Goal: Information Seeking & Learning: Learn about a topic

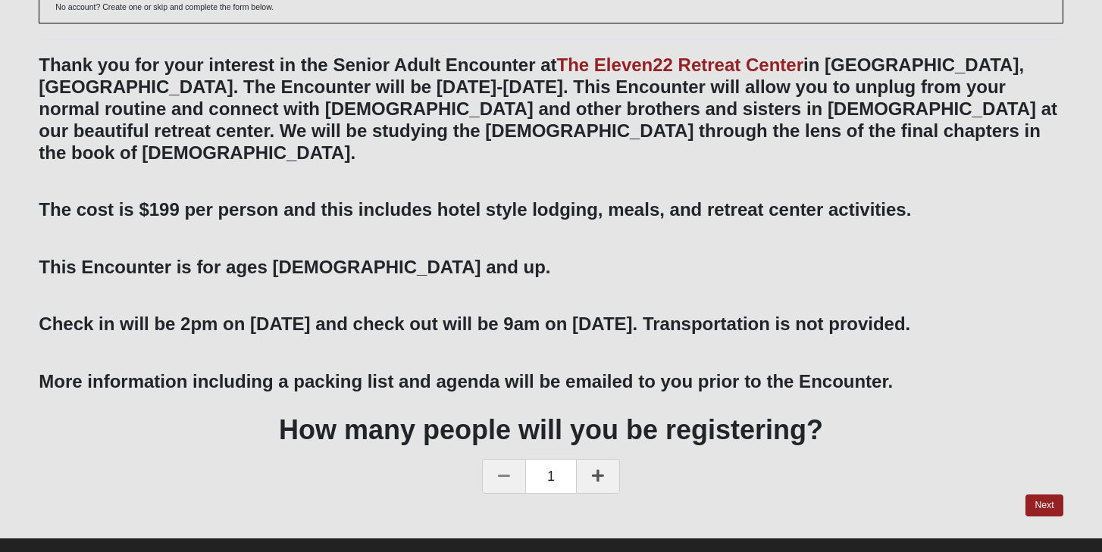
scroll to position [140, 0]
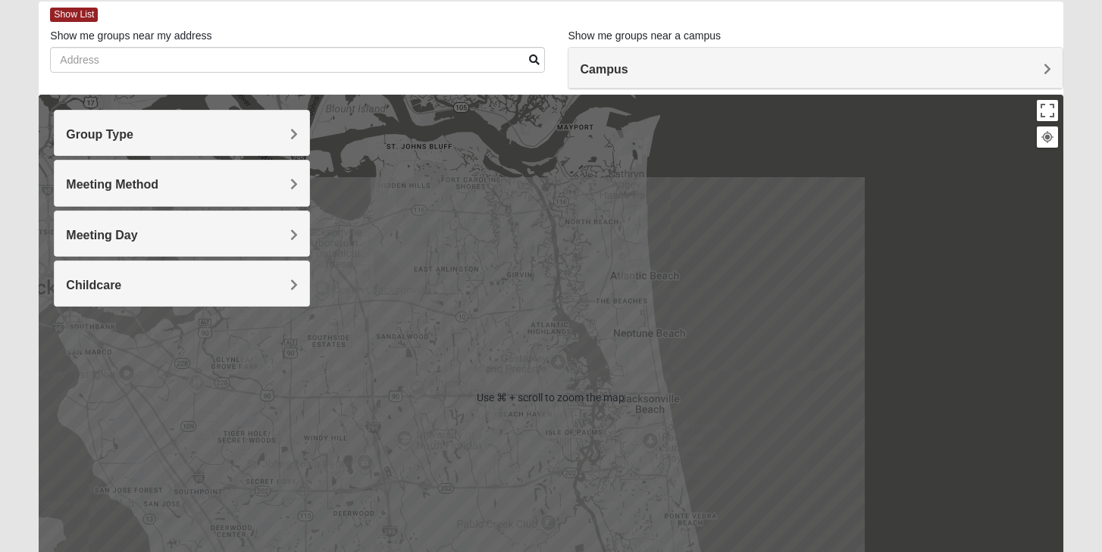
scroll to position [80, 0]
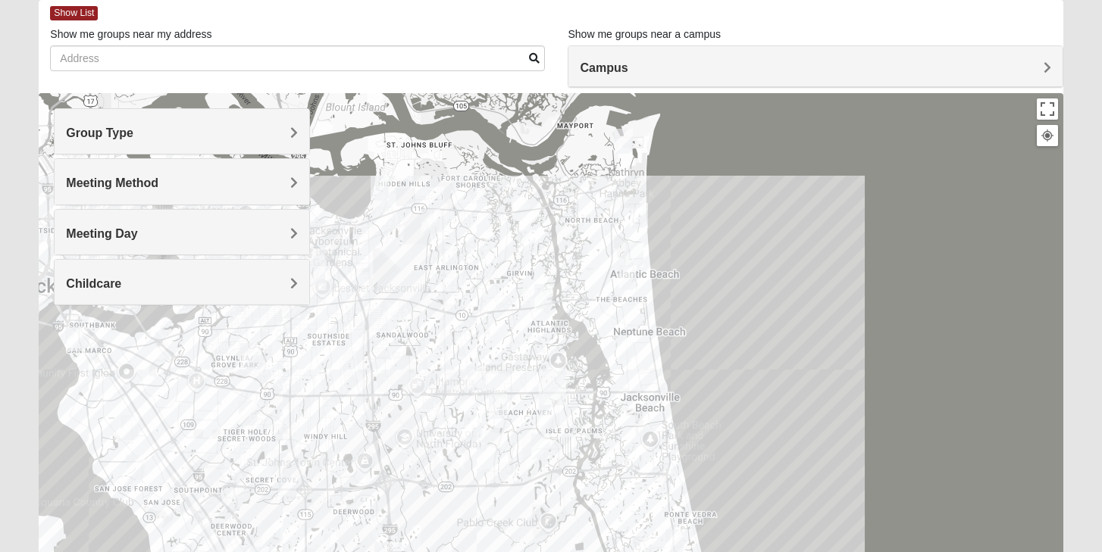
click at [133, 134] on span "Group Type" at bounding box center [99, 133] width 67 height 13
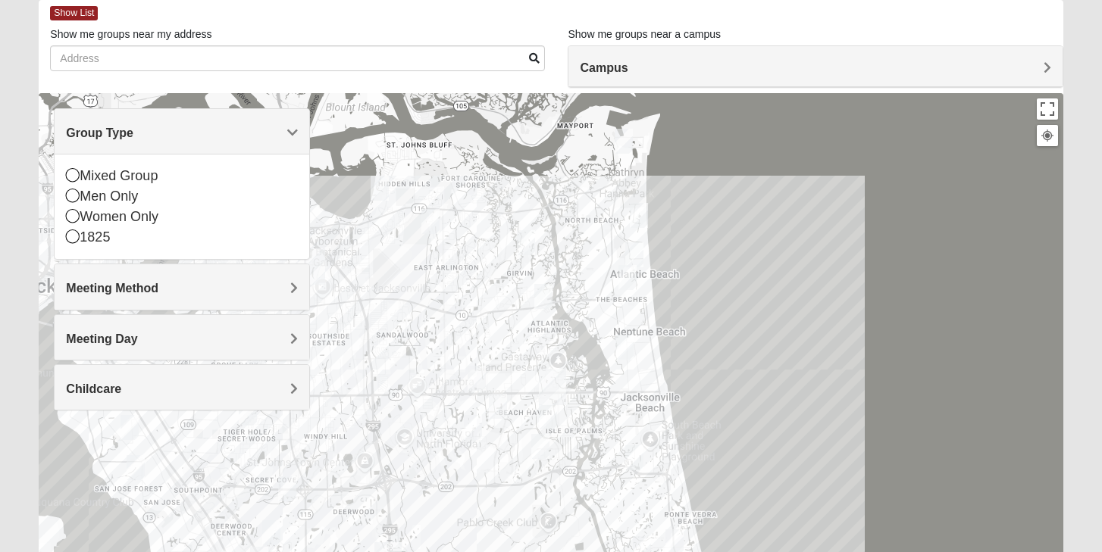
click at [158, 291] on span "Meeting Method" at bounding box center [112, 288] width 92 height 13
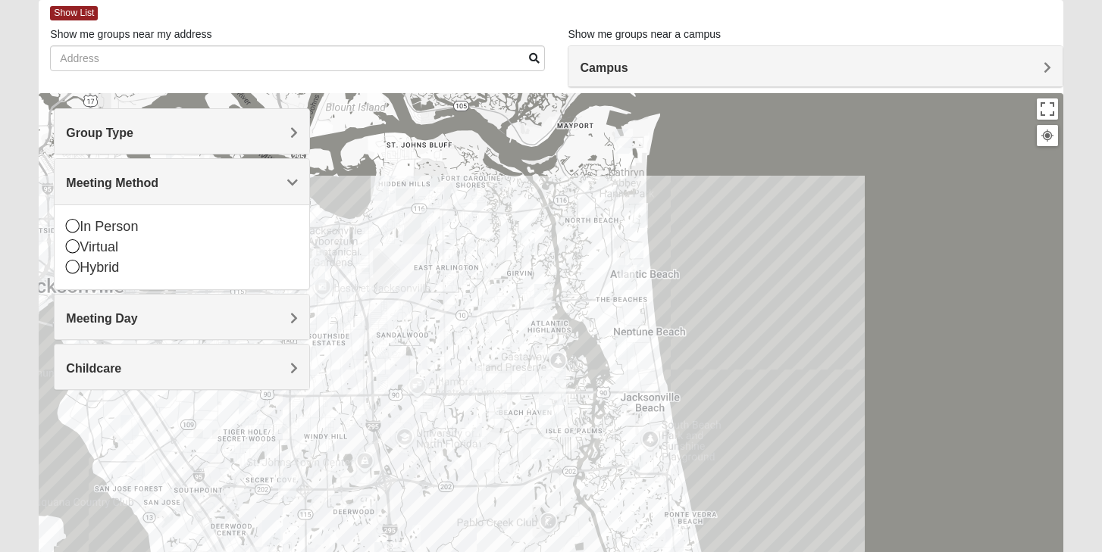
click at [137, 325] on span "Meeting Day" at bounding box center [101, 318] width 71 height 13
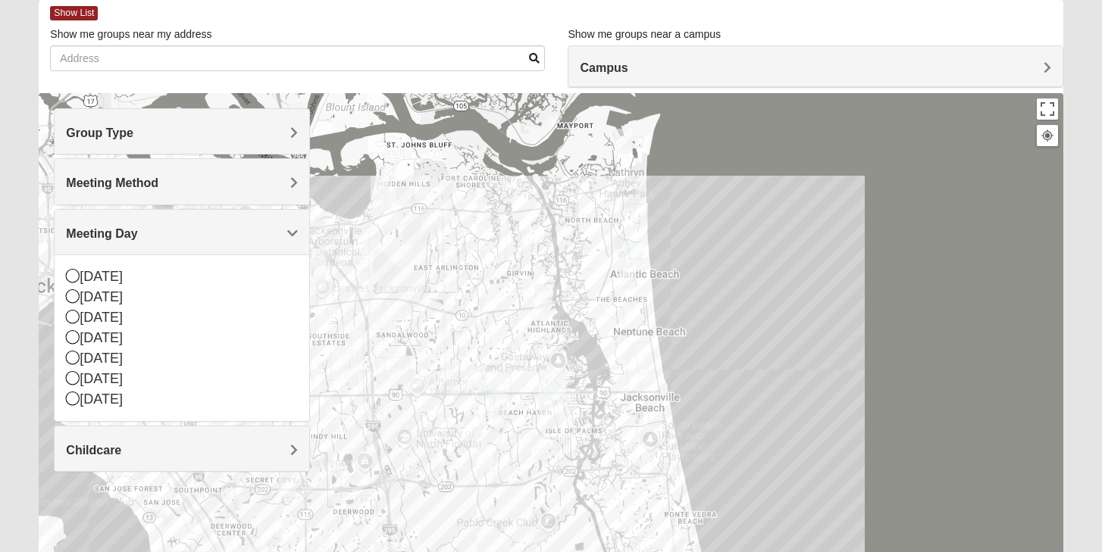
click at [133, 136] on span "Group Type" at bounding box center [99, 133] width 67 height 13
